Goal: Task Accomplishment & Management: Complete application form

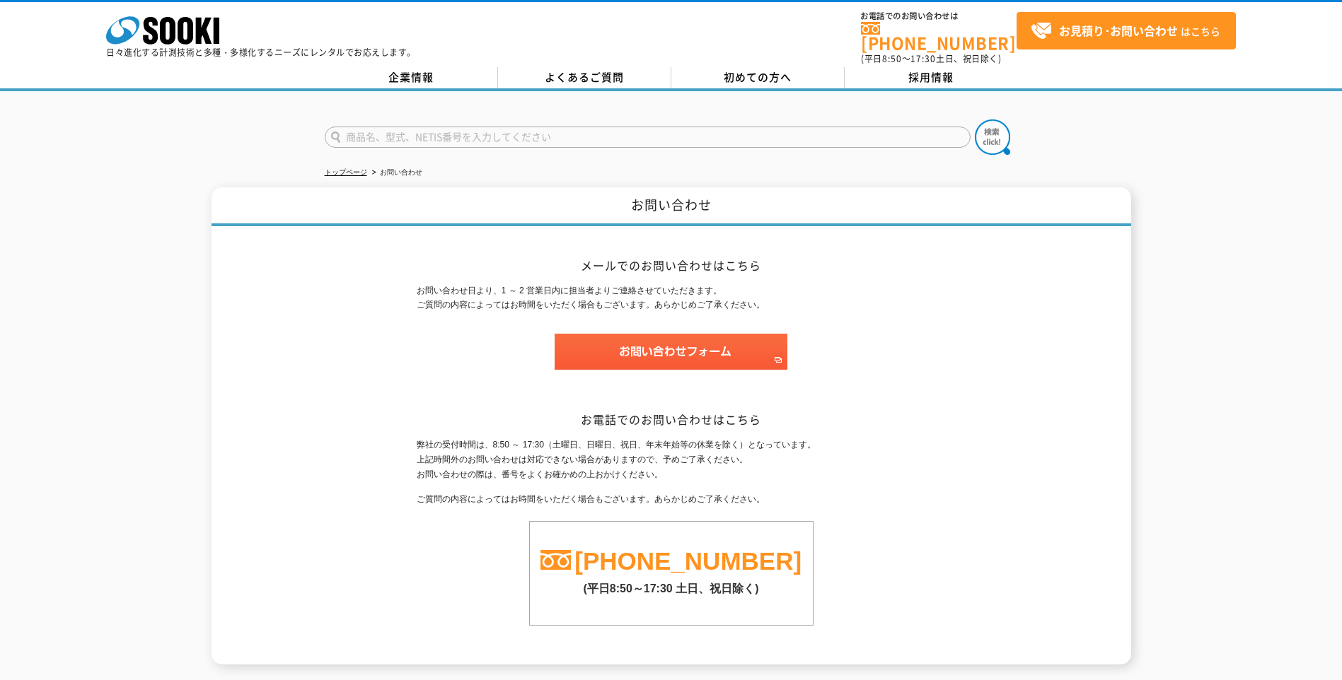
click at [1072, 39] on span "お見積り･お問い合わせ はこちら" at bounding box center [1125, 31] width 190 height 21
click at [671, 344] on img at bounding box center [670, 352] width 233 height 36
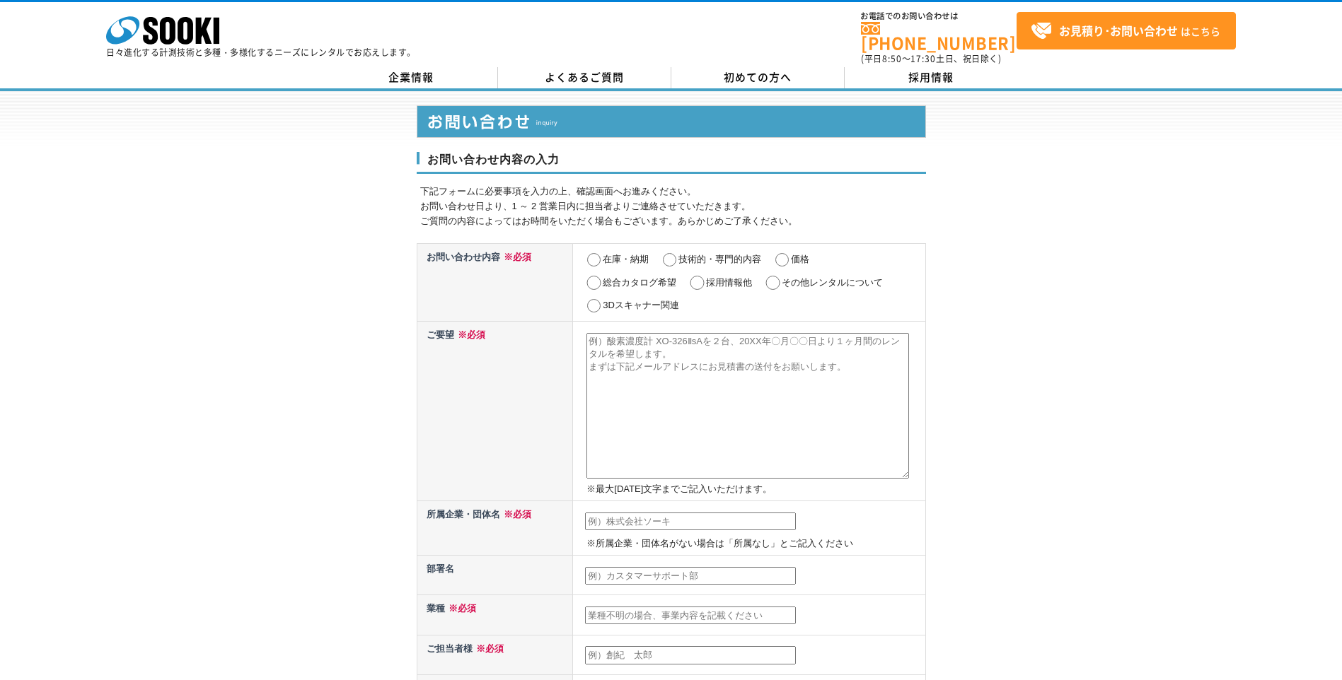
click at [785, 253] on input "価格" at bounding box center [782, 260] width 18 height 14
radio input "true"
click at [709, 373] on textarea at bounding box center [747, 406] width 322 height 146
click at [660, 364] on textarea at bounding box center [747, 406] width 322 height 146
paste textarea "ﾋﾟﾝﾎｰﾙ探知器 TRC-250B(1㎜以上)"
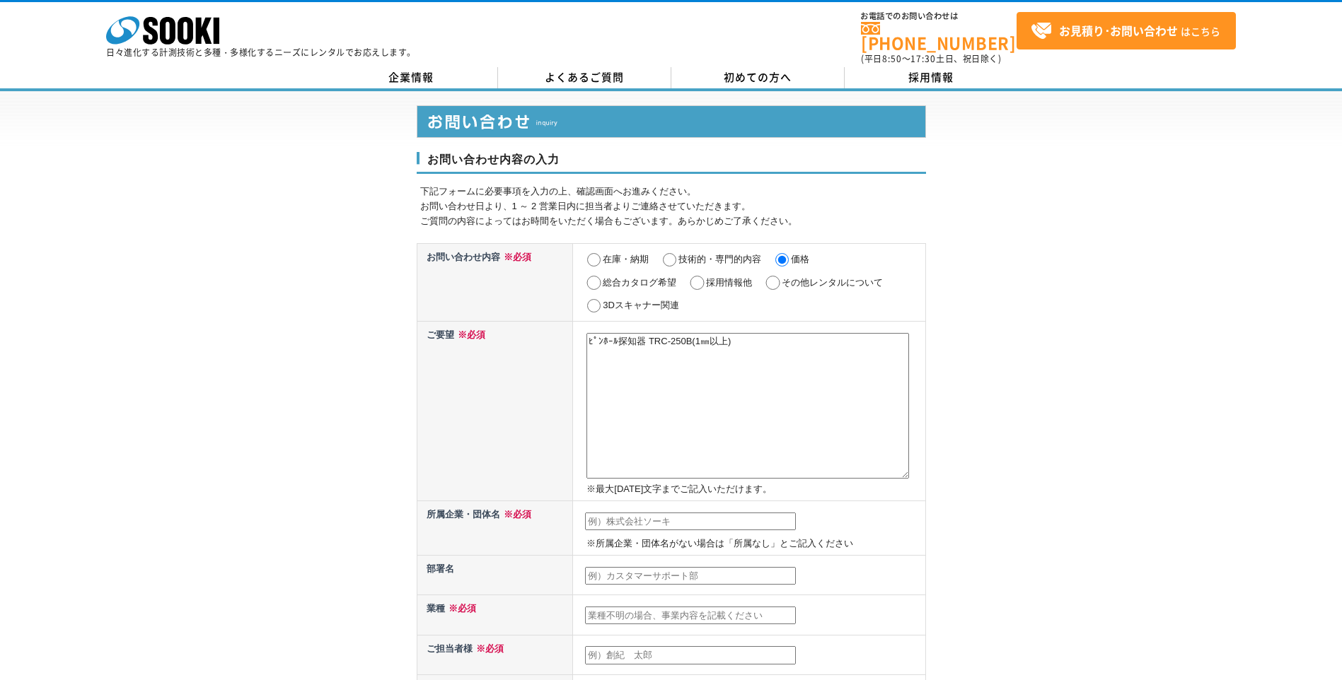
drag, startPoint x: 691, startPoint y: 331, endPoint x: 760, endPoint y: 332, distance: 68.6
click at [760, 333] on textarea "ﾋﾟﾝﾎｰﾙ探知器 TRC-250B(1㎜以上)" at bounding box center [747, 406] width 322 height 146
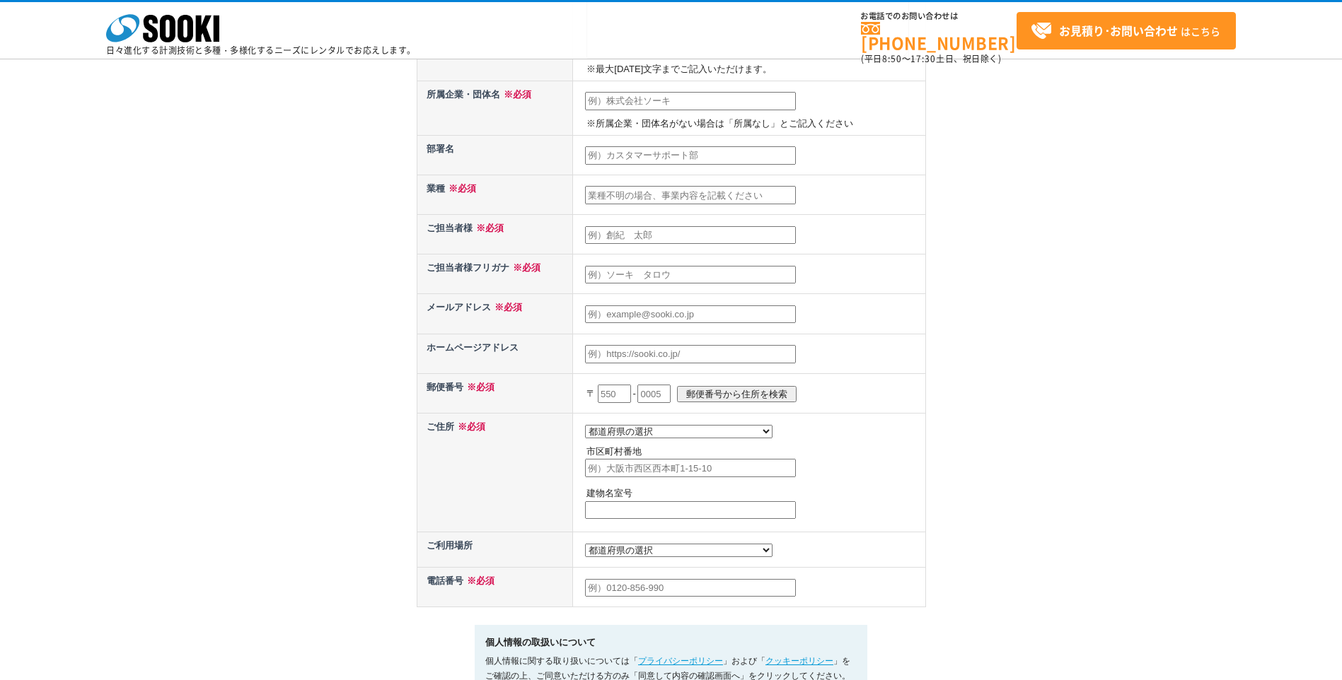
scroll to position [354, 0]
type textarea "ﾋﾟﾝﾎｰﾙ探知器 TRC-250Bのレンタルの見積もりを依頼したい。 レンタル期間は5日間になります。 よろしくお願いします。"
click at [653, 559] on select "都道府県の選択 利用場所未定 北海道 青森県 岩手県 宮城県 秋田県 山形県 福島県 茨城県 栃木県 群馬県 埼玉県 千葉県 東京都 神奈川県 新潟県 富山県…" at bounding box center [678, 551] width 187 height 13
select select "13"
click at [585, 549] on select "都道府県の選択 利用場所未定 北海道 青森県 岩手県 宮城県 秋田県 山形県 福島県 茨城県 栃木県 群馬県 埼玉県 千葉県 東京都 神奈川県 新潟県 富山県…" at bounding box center [678, 551] width 187 height 13
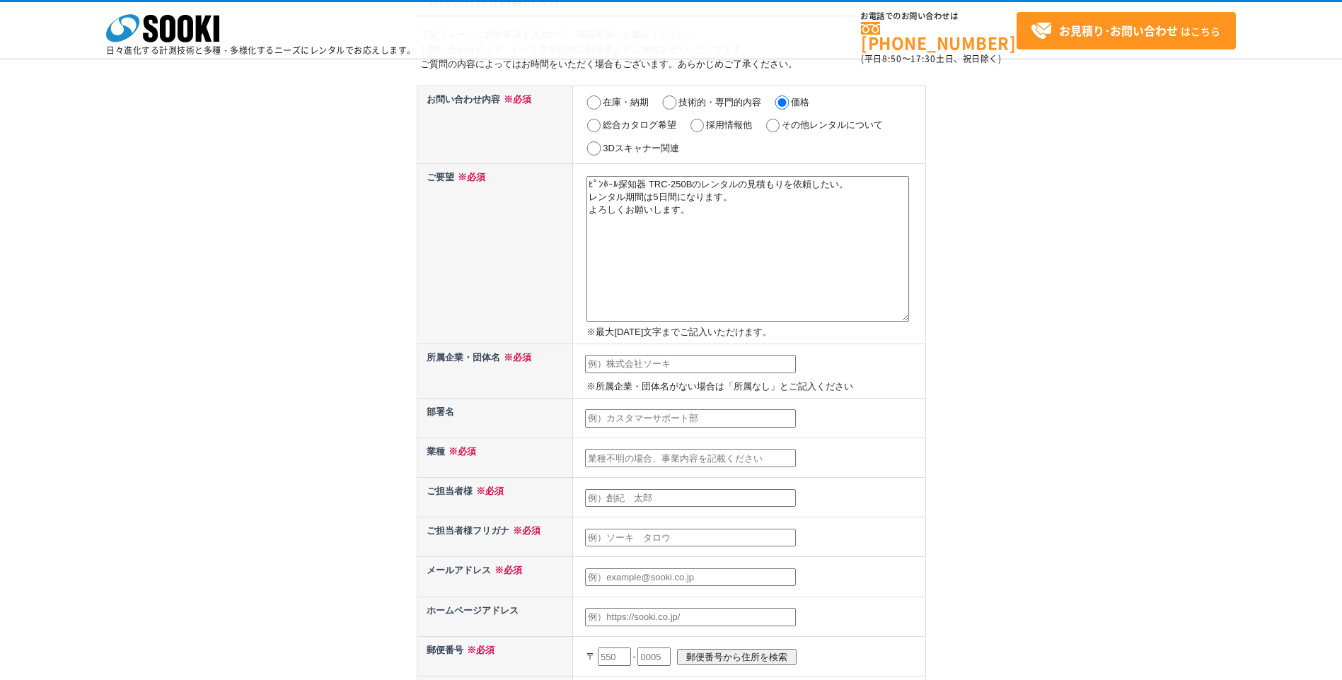
scroll to position [71, 0]
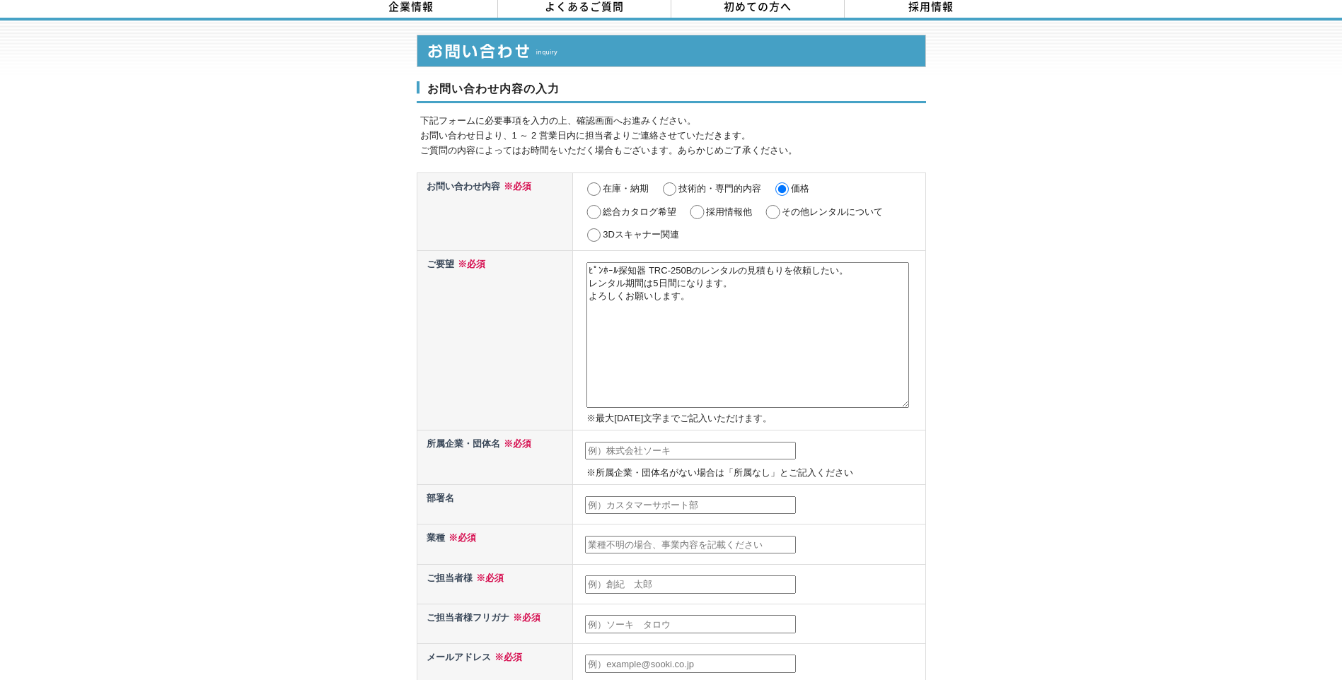
click at [658, 442] on input "text" at bounding box center [690, 451] width 211 height 18
type input "東京都水道局"
type input "給水部配水課設計総括担当"
type input "ど"
type input "公務員"
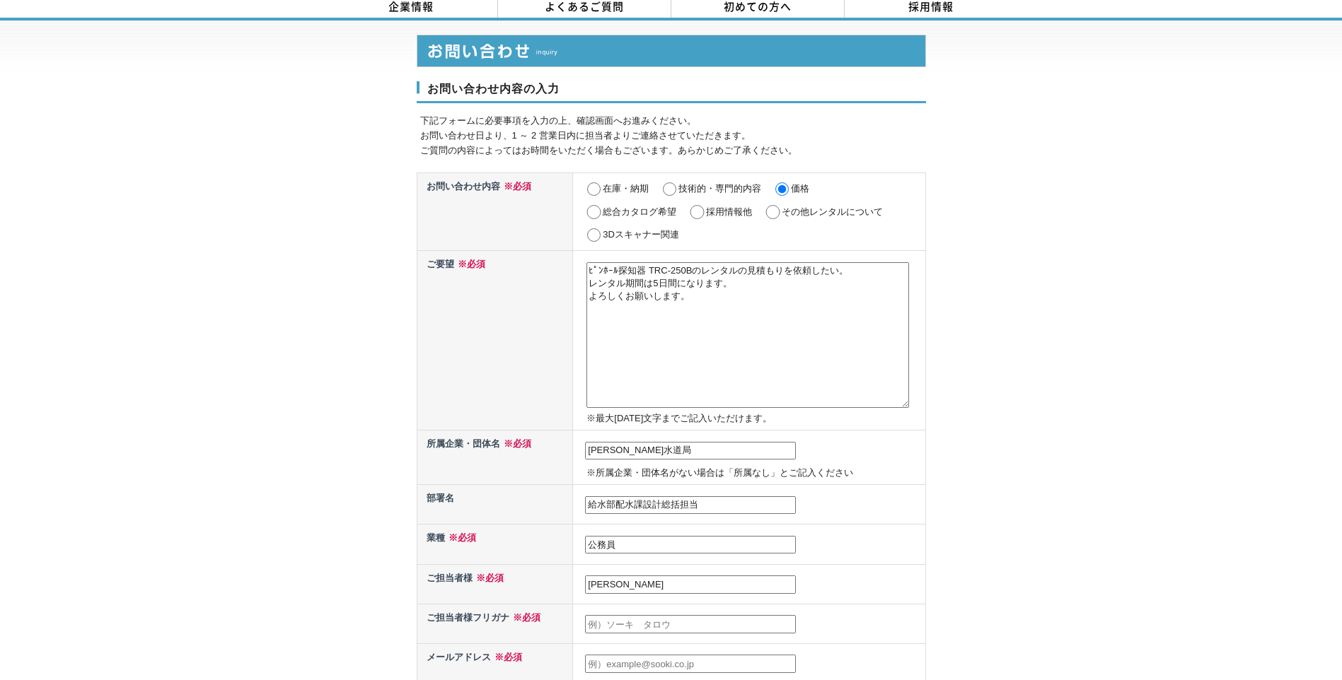
type input "阿部　豊"
type input "ｱ"
type input "アベ　ユタカ"
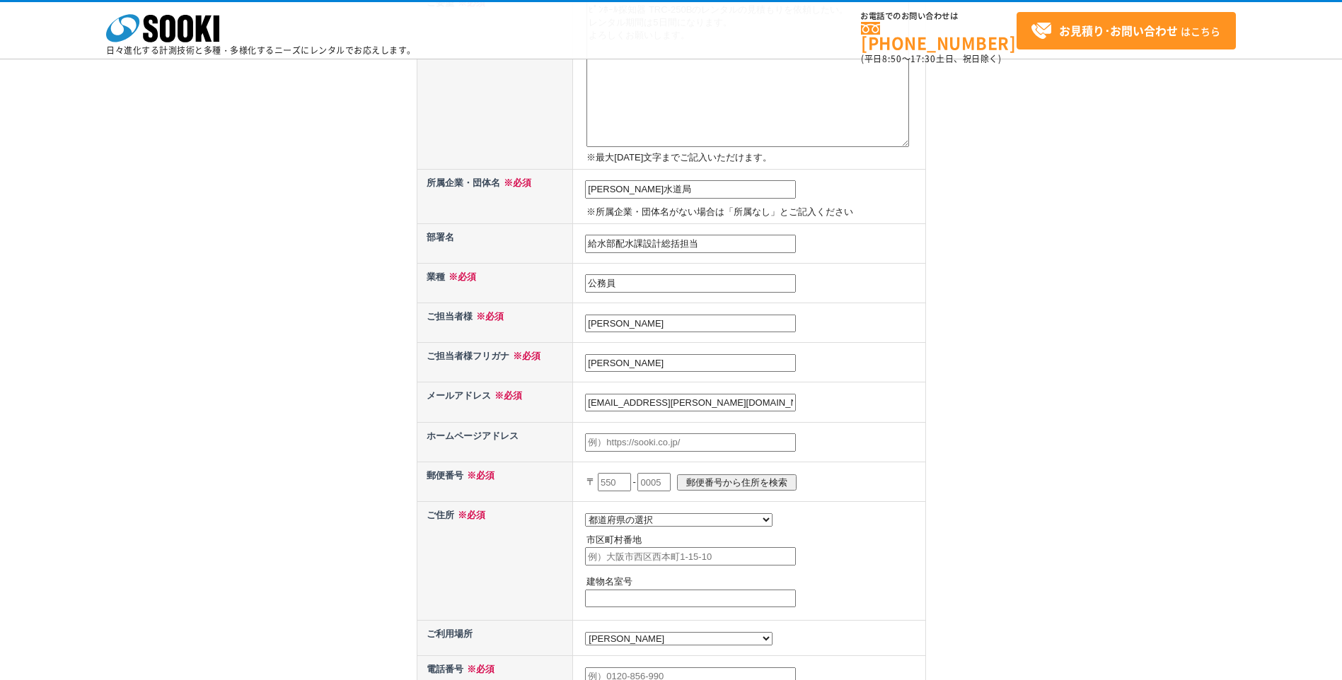
scroll to position [283, 0]
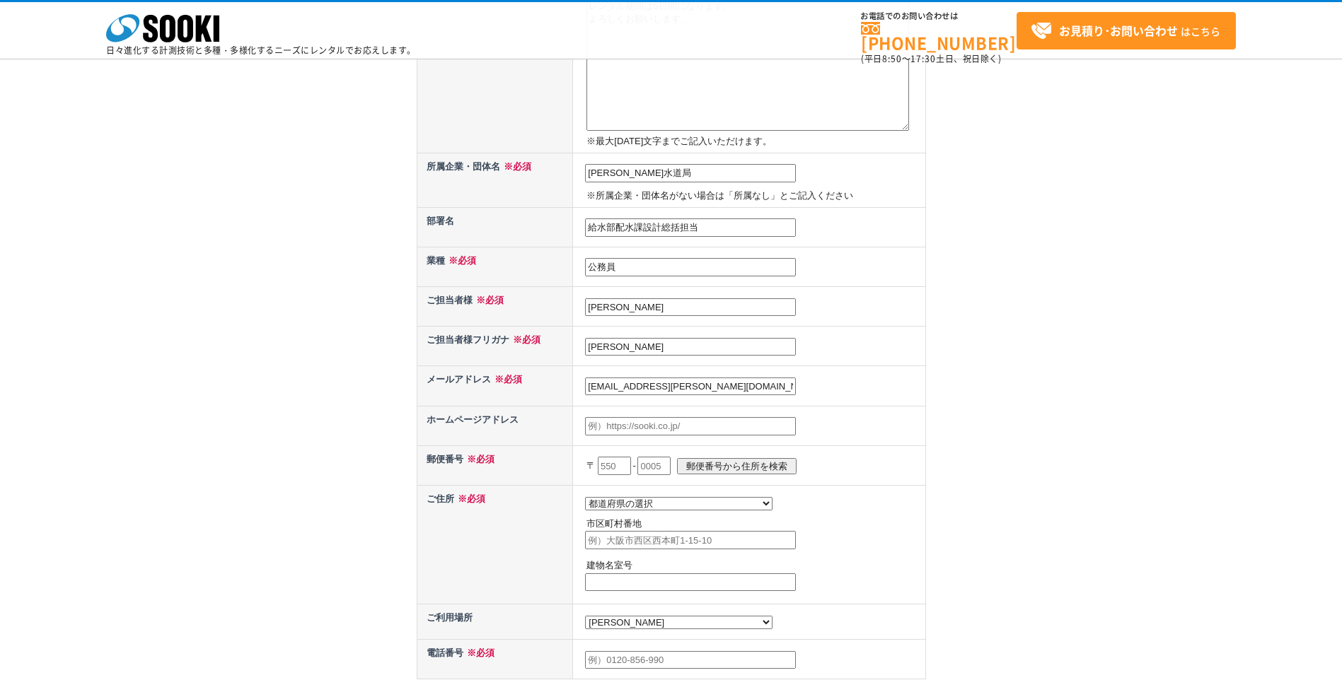
type input "abe-yutaka@waterworks.metro.tokyo.jp"
click at [622, 465] on input "text" at bounding box center [614, 466] width 33 height 18
type input "163"
type input "8001"
click at [645, 511] on select "都道府県の選択 北海道 青森県 岩手県 宮城県 秋田県 山形県 福島県 茨城県 栃木県 群馬県 埼玉県 千葉県 東京都 神奈川県 新潟県 富山県 石川県 福井…" at bounding box center [678, 503] width 187 height 13
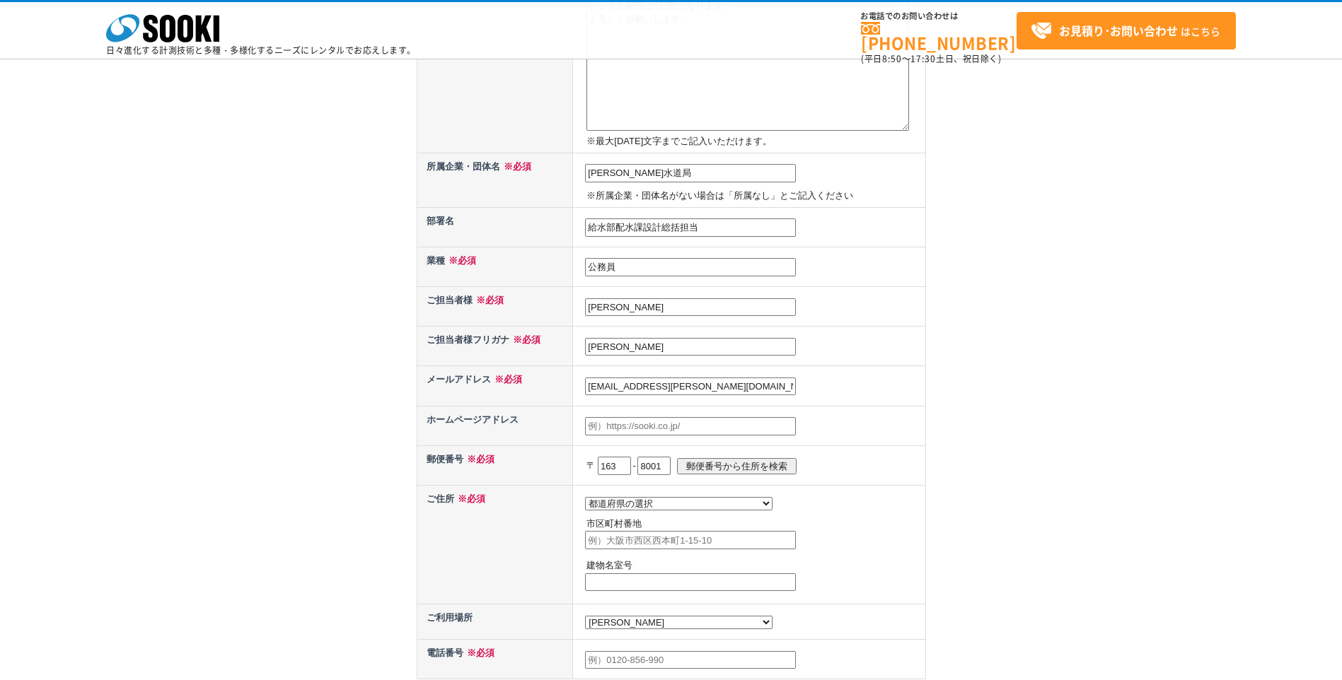
select select "13"
click at [585, 497] on select "都道府県の選択 北海道 青森県 岩手県 宮城県 秋田県 山形県 福島県 茨城県 栃木県 群馬県 埼玉県 千葉県 東京都 神奈川県 新潟県 富山県 石川県 福井…" at bounding box center [678, 503] width 187 height 13
click at [768, 467] on input "郵便番号から住所を検索" at bounding box center [737, 466] width 120 height 16
click at [644, 508] on select "都道府県の選択 北海道 青森県 岩手県 宮城県 秋田県 山形県 福島県 茨城県 栃木県 群馬県 埼玉県 千葉県 東京都 神奈川県 新潟県 富山県 石川県 福井…" at bounding box center [678, 503] width 187 height 13
select select "13"
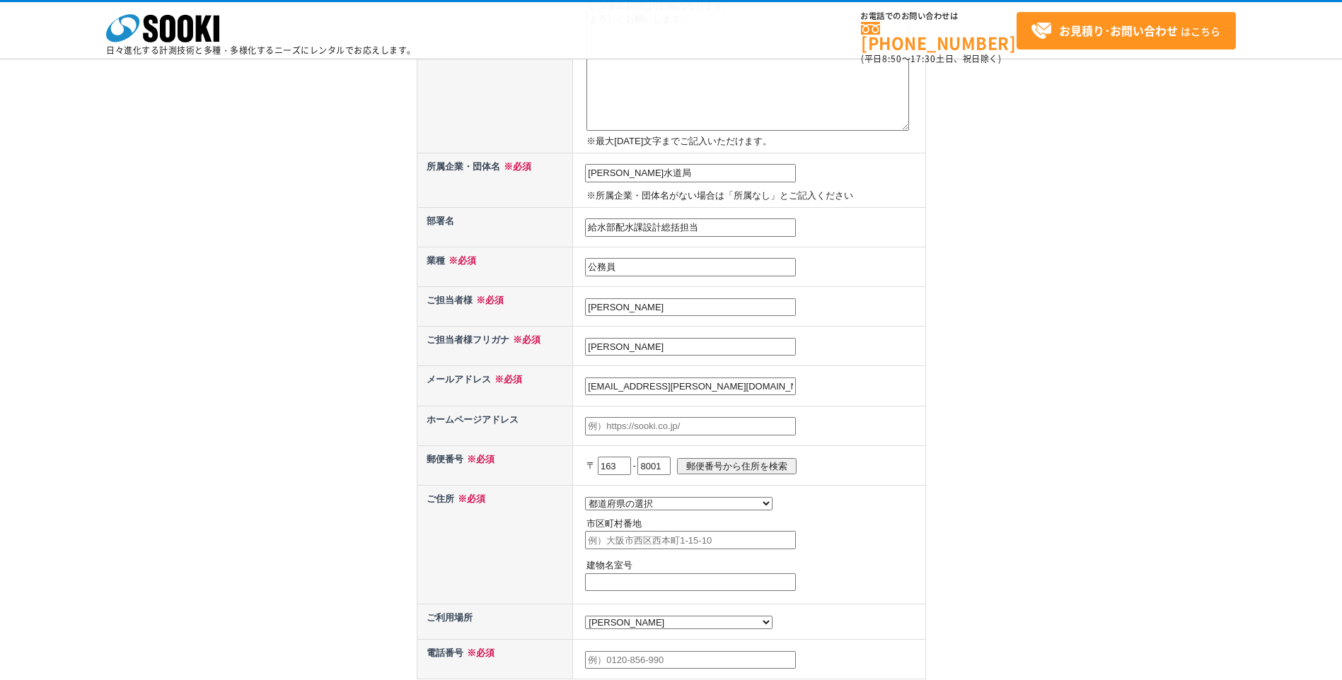
click at [585, 497] on select "都道府県の選択 北海道 青森県 岩手県 宮城県 秋田県 山形県 福島県 茨城県 栃木県 群馬県 埼玉県 千葉県 東京都 神奈川県 新潟県 富山県 石川県 福井…" at bounding box center [678, 503] width 187 height 13
click at [617, 546] on input "text" at bounding box center [690, 540] width 211 height 18
type input "s"
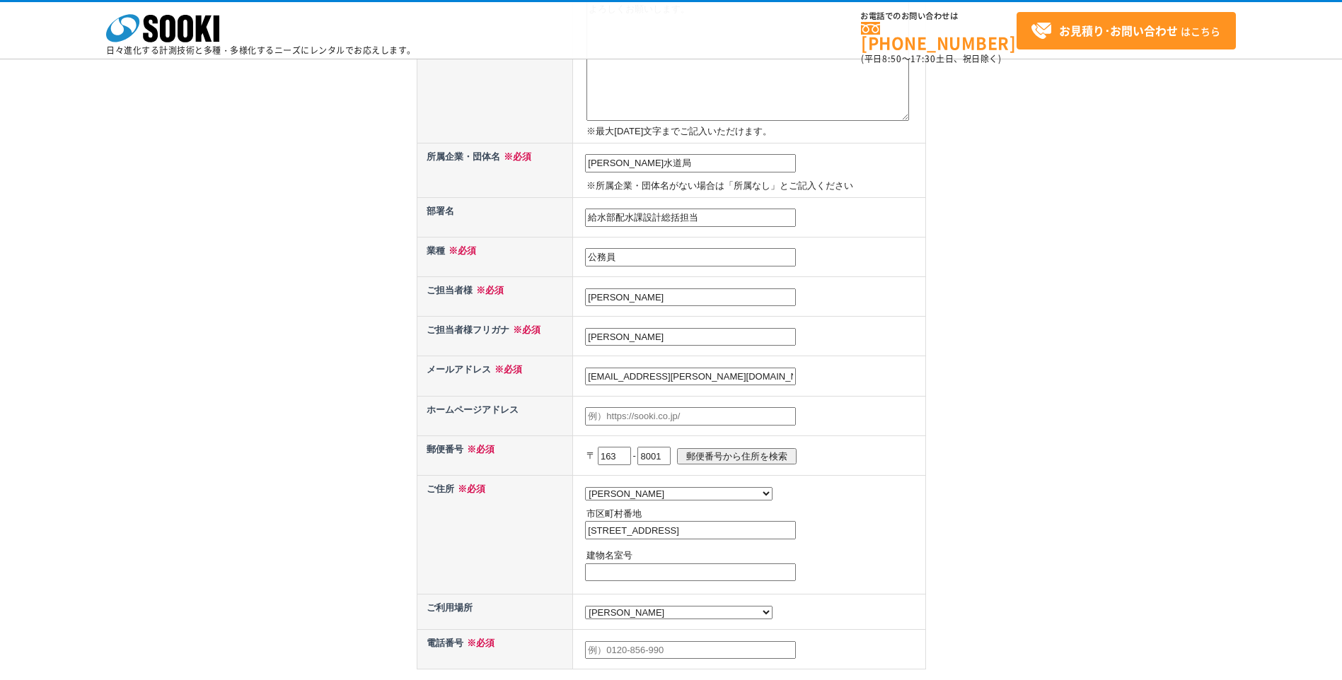
scroll to position [354, 0]
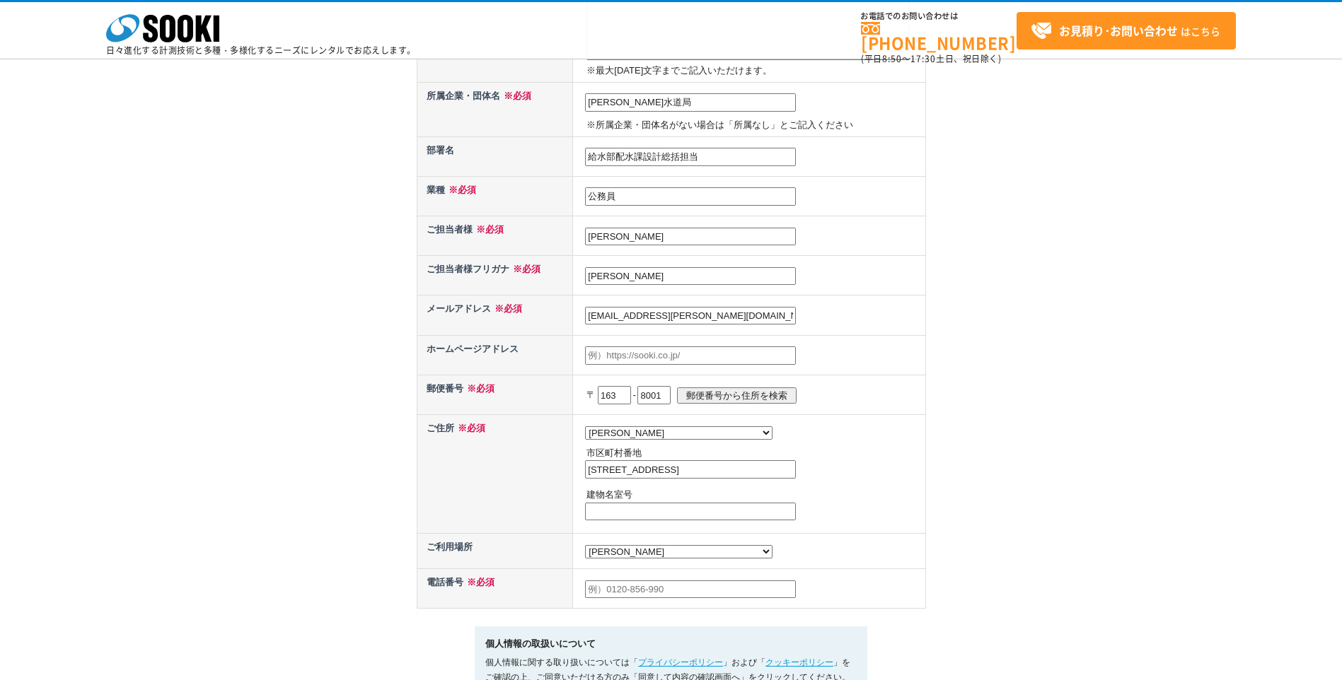
type input "新宿区西新宿二丁目8番1号"
click at [636, 592] on input "text" at bounding box center [690, 590] width 211 height 18
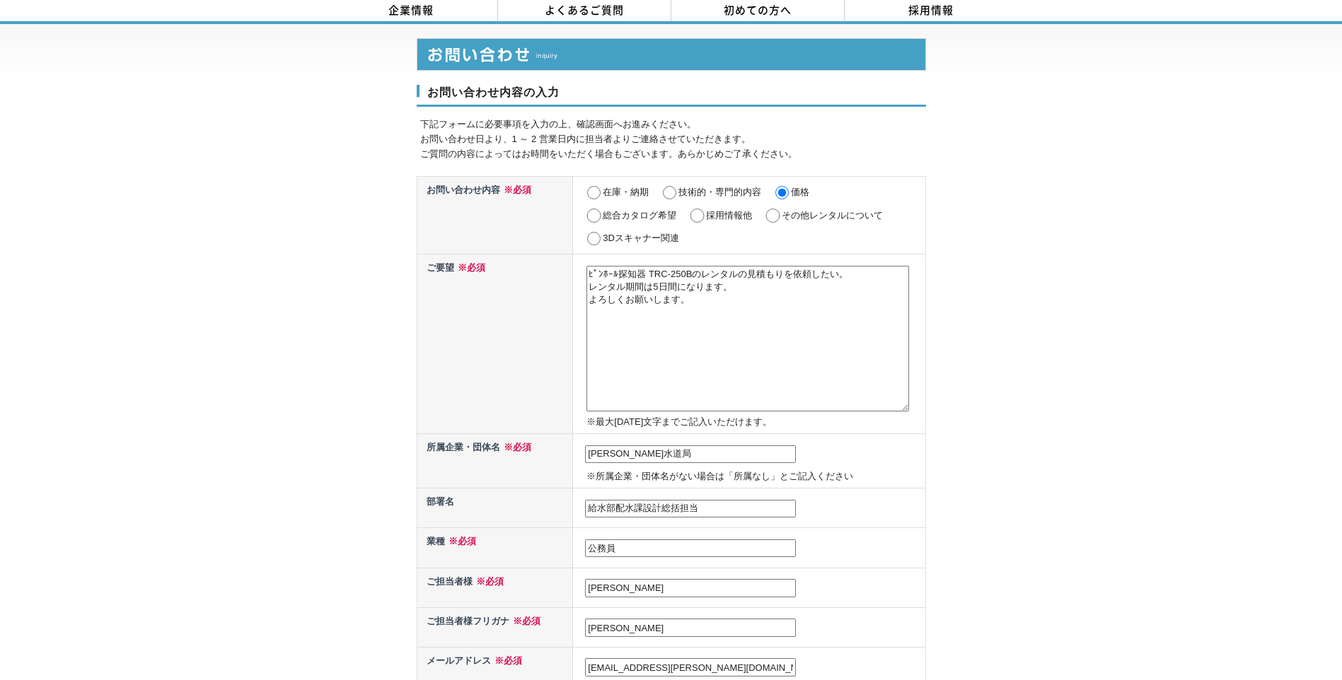
scroll to position [0, 0]
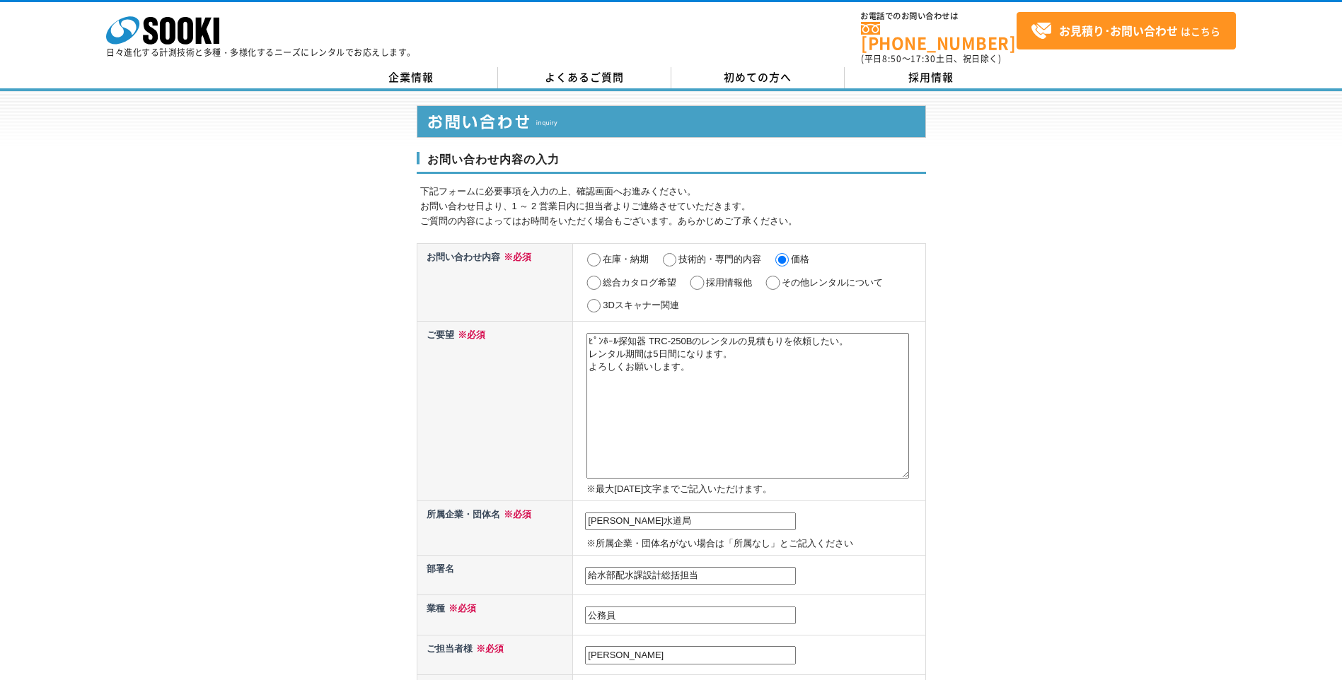
type input "03-5618-6723"
click at [851, 335] on textarea "ﾋﾟﾝﾎｰﾙ探知器 TRC-250Bのレンタルの見積もりを依頼したい。 レンタル期間は5日間になります。 よろしくお願いします。" at bounding box center [747, 406] width 322 height 146
click at [589, 333] on textarea "ﾋﾟﾝﾎｰﾙ探知器 TRC-250Bのレンタルの見積もりを依頼したいです。 レンタル期間は5日間になります。 よろしくお願いします。" at bounding box center [747, 406] width 322 height 146
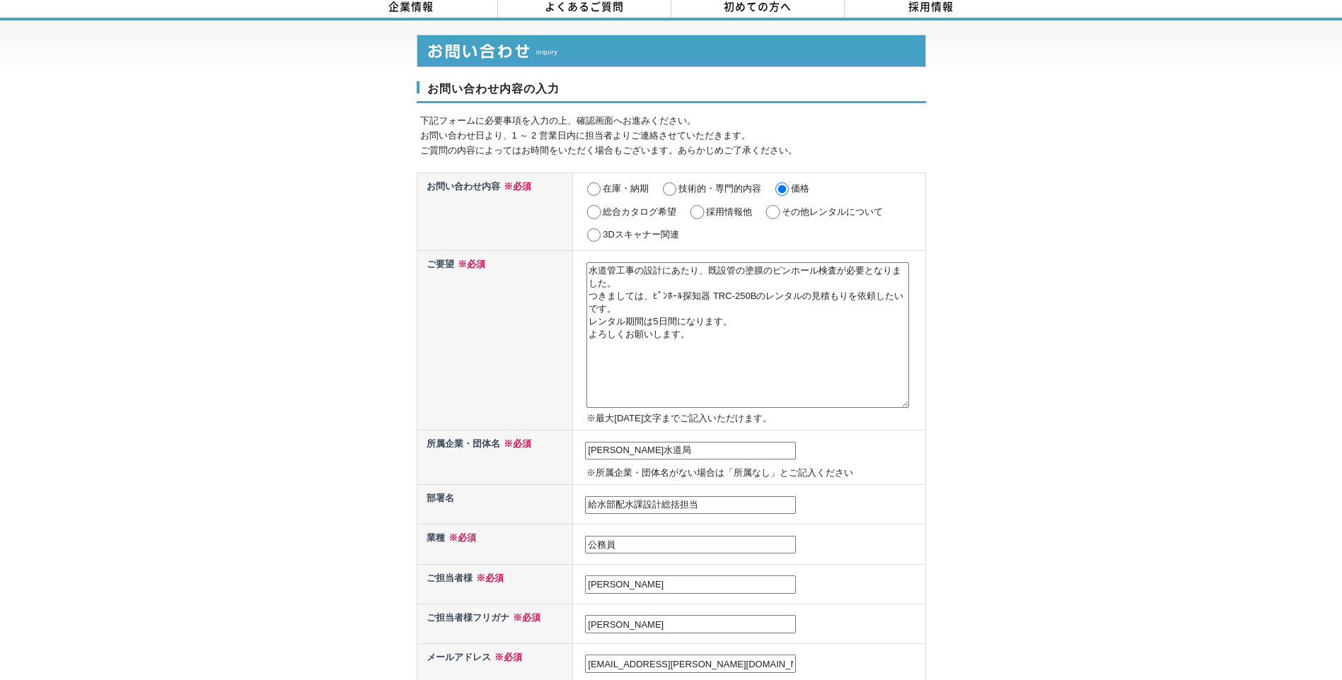
type textarea "水道管工事の設計にあたり、既設管の塗膜のピンホール検査が必要となりました。 つきましては、ﾋﾟﾝﾎｰﾙ探知器 TRC-250Bのレンタルの見積もりを依頼したい…"
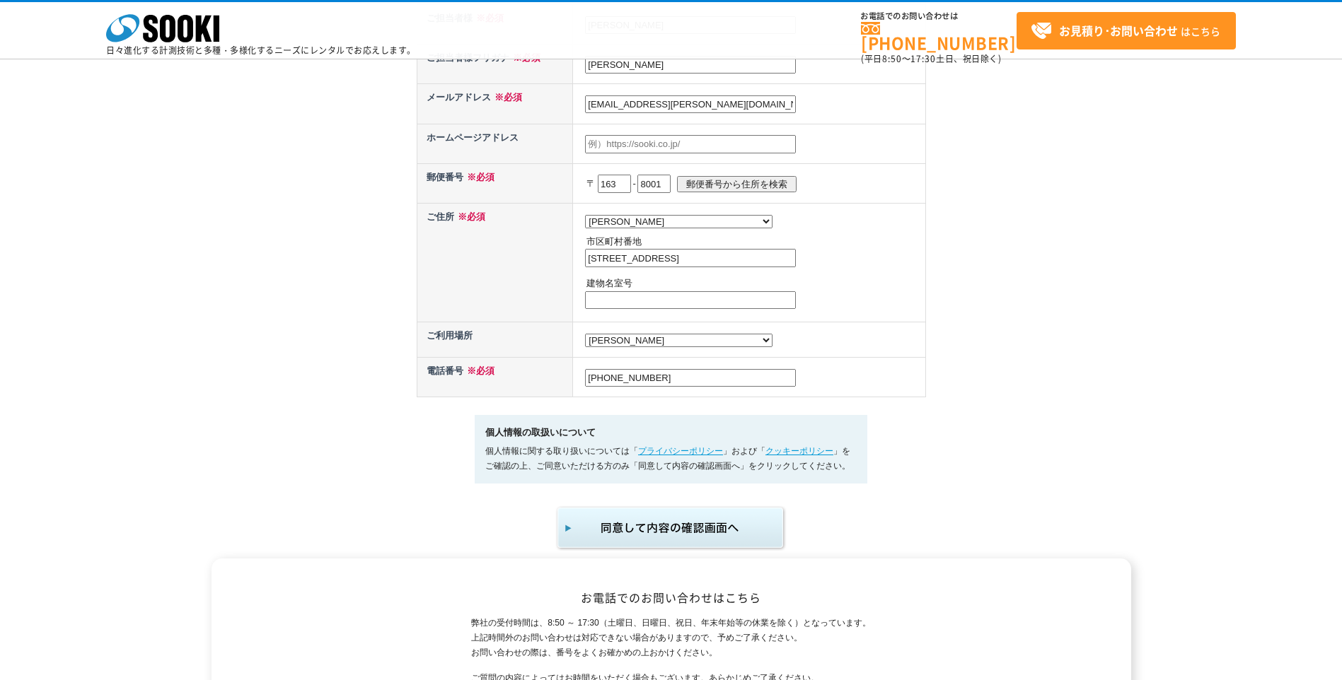
scroll to position [566, 0]
click at [684, 543] on img "submit" at bounding box center [671, 527] width 232 height 47
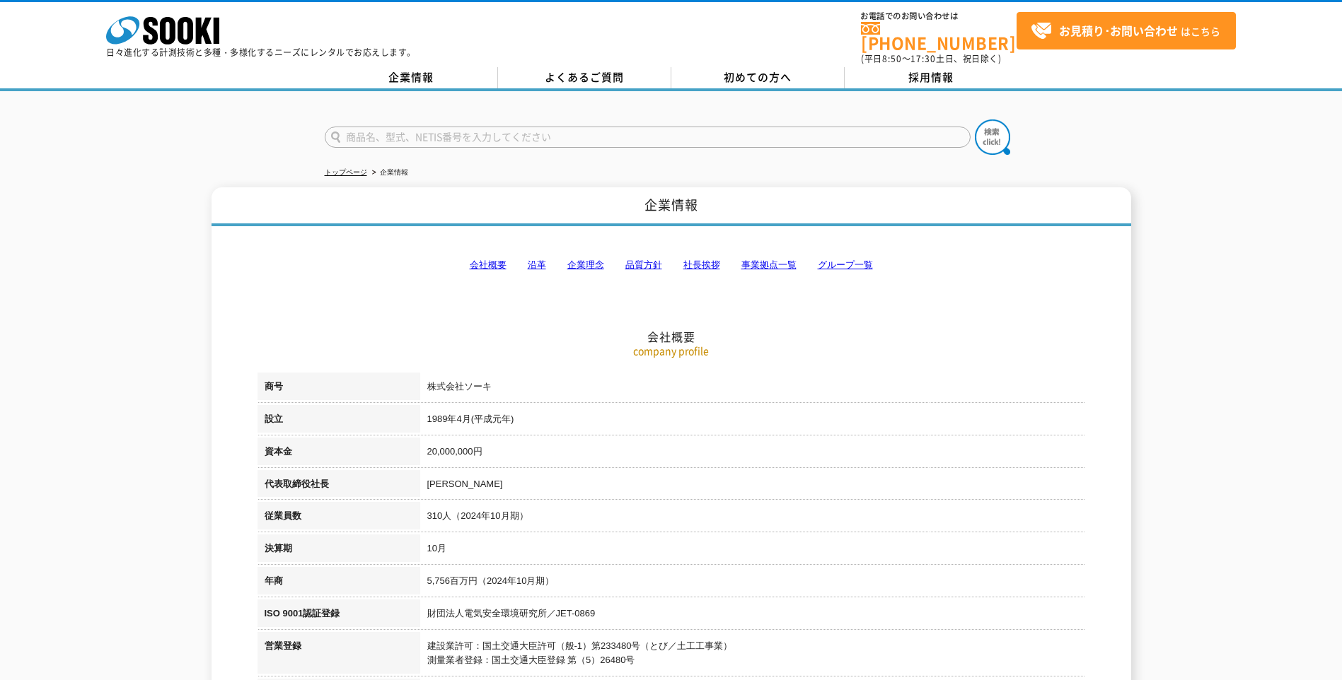
click at [611, 67] on link "よくあるご質問" at bounding box center [584, 77] width 173 height 21
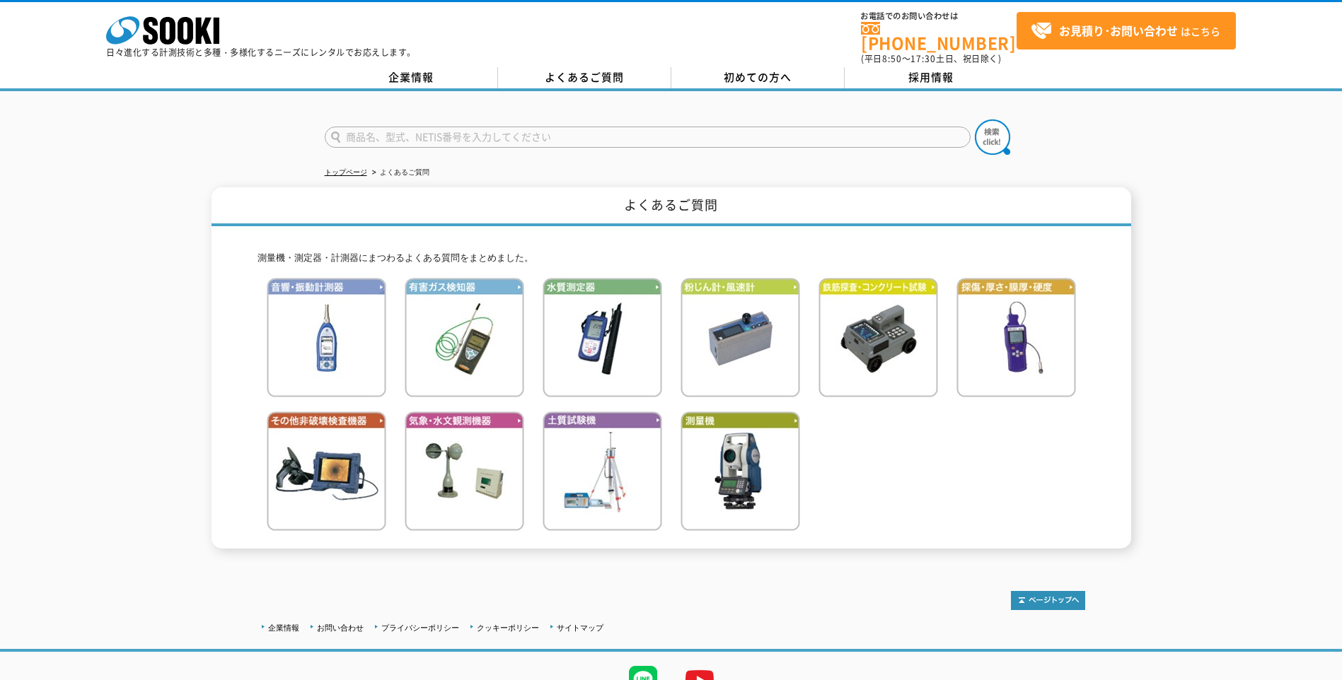
click at [606, 129] on input "text" at bounding box center [648, 137] width 646 height 21
paste input "ﾋﾟﾝﾎｰﾙ探知器 TRC-250B(1㎜以上)"
type input "ﾋﾟﾝﾎｰﾙ探知器 TRC-250B(1㎜以上)"
click at [985, 127] on img at bounding box center [992, 137] width 35 height 35
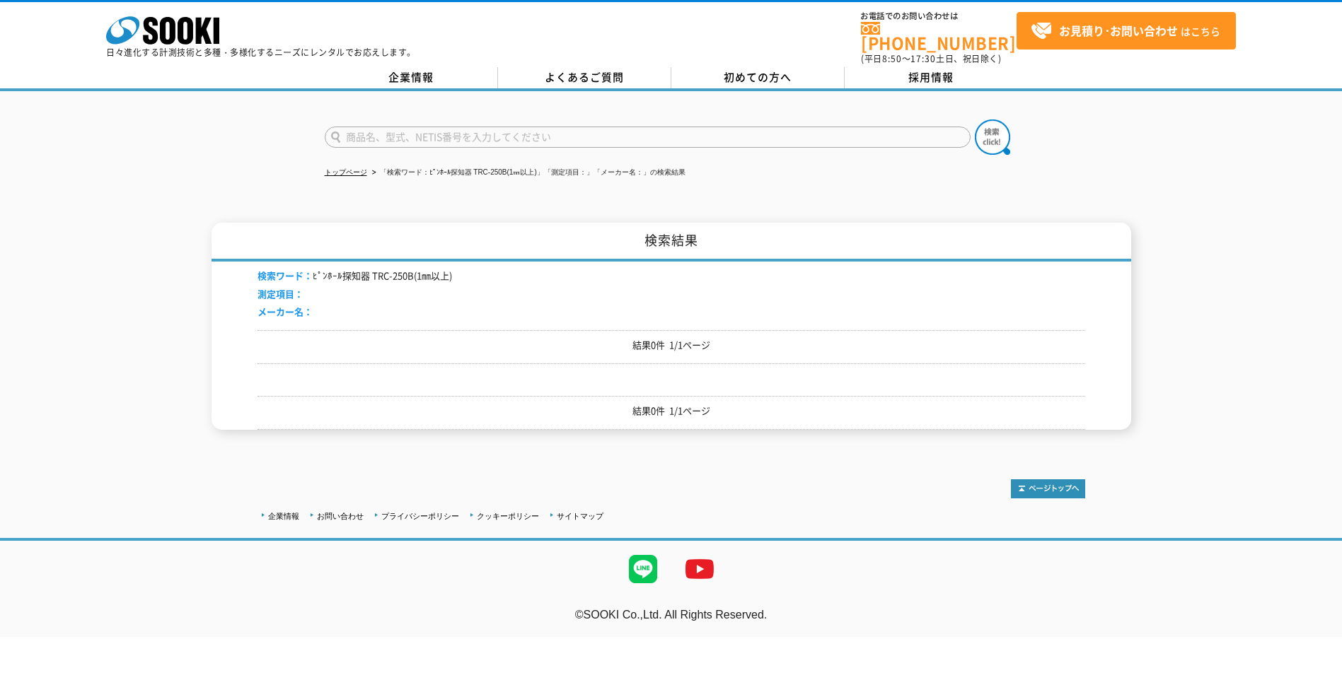
click at [479, 127] on input "text" at bounding box center [648, 137] width 646 height 21
paste input "ﾋﾟﾝﾎｰﾙ探知器 TRC-250B(1㎜以上)"
click at [503, 130] on input "ﾋﾟﾝﾎｰﾙ探知器 TRC-250B(1㎜以上)" at bounding box center [648, 137] width 646 height 21
type input "ﾋﾟﾝﾎｰﾙ探知器 TRC-250B"
click at [975, 120] on button at bounding box center [992, 137] width 35 height 35
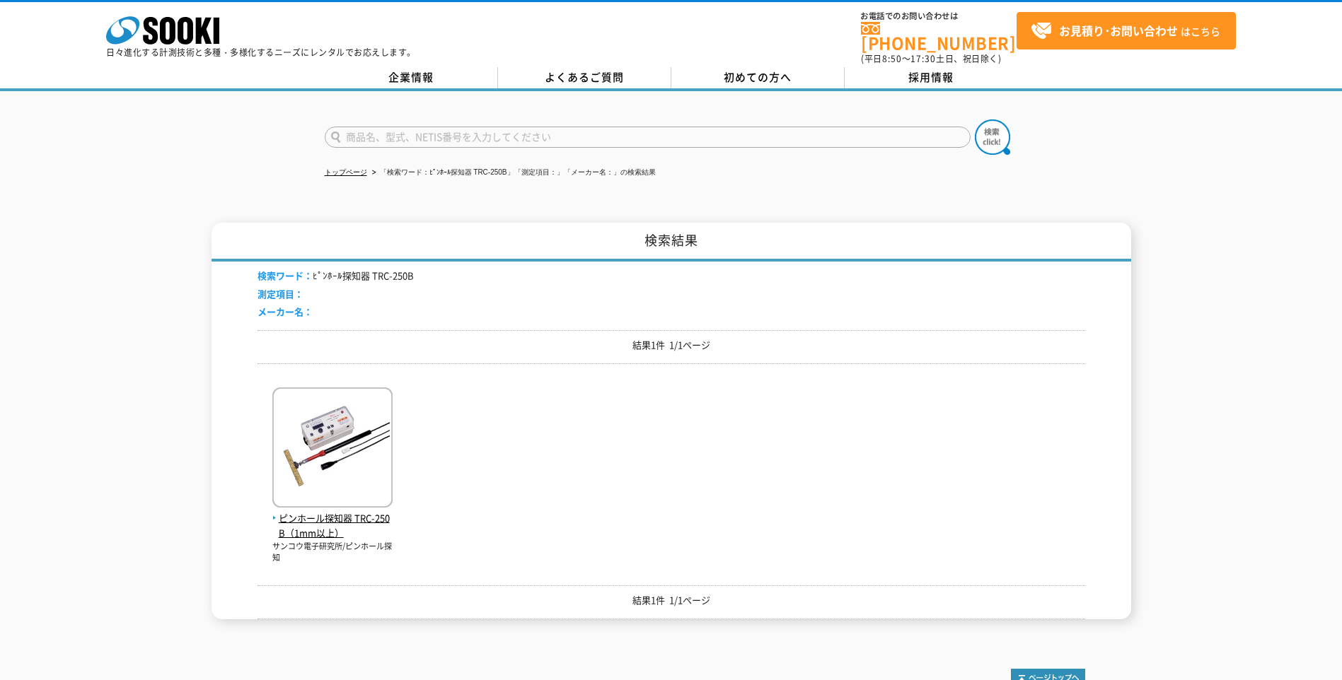
click at [305, 436] on img at bounding box center [332, 450] width 120 height 124
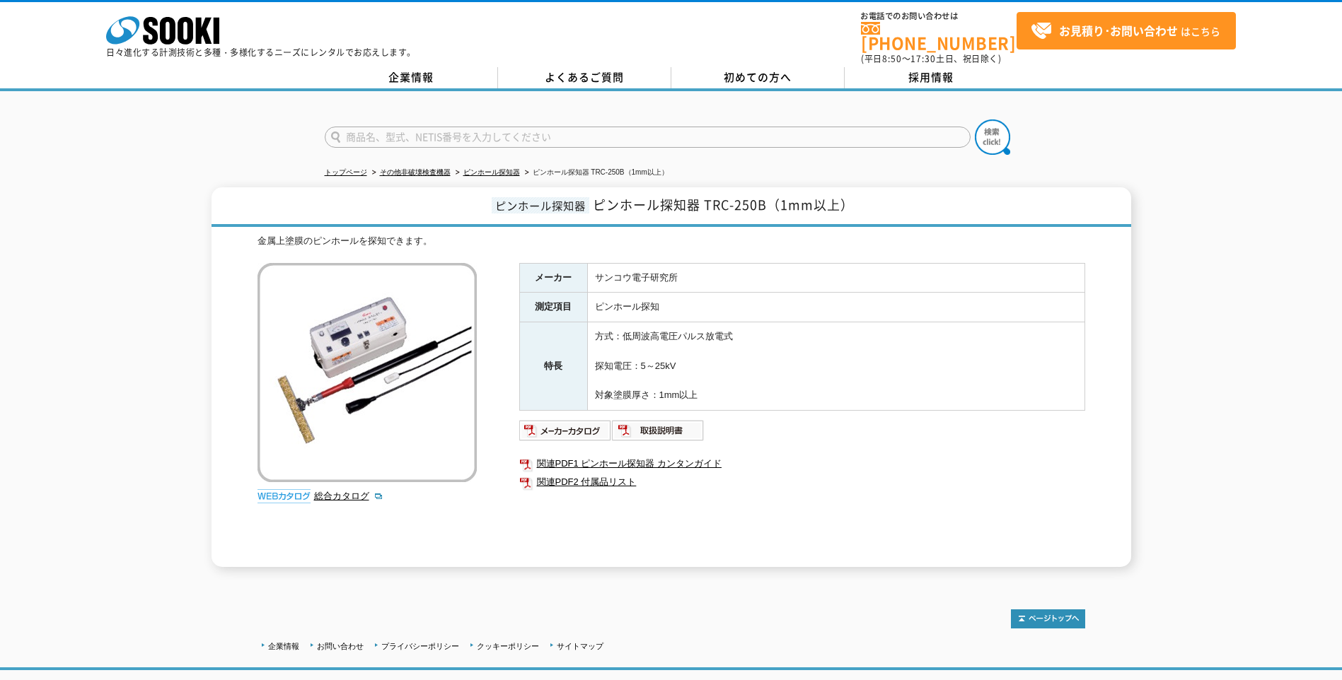
click at [589, 419] on img at bounding box center [565, 430] width 93 height 23
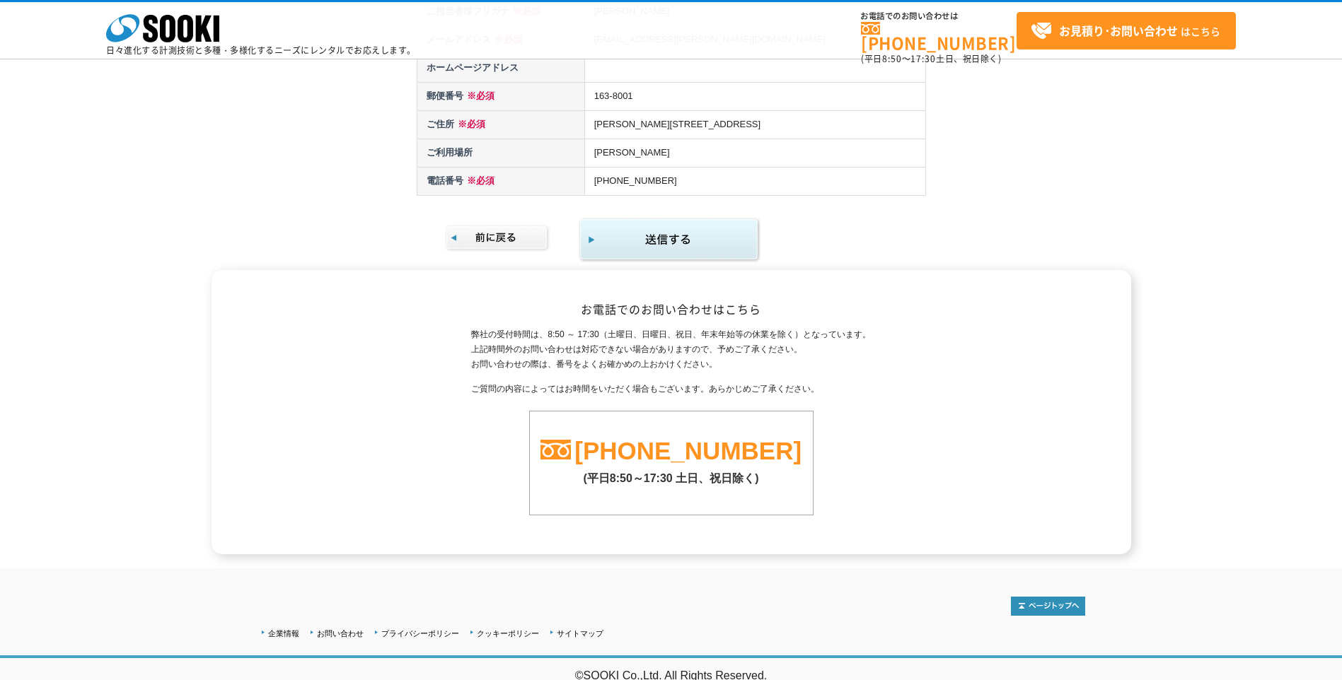
scroll to position [409, 0]
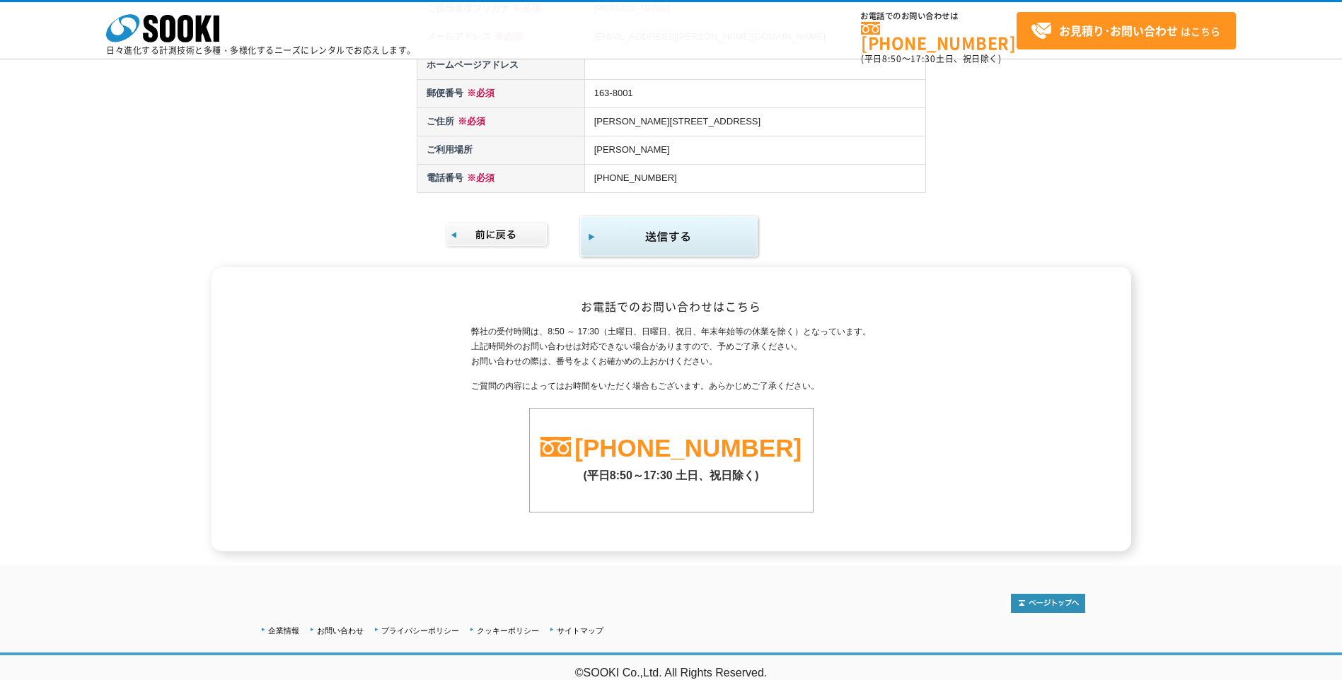
click at [677, 231] on img "submit" at bounding box center [669, 237] width 182 height 46
